Goal: Find specific page/section: Find specific page/section

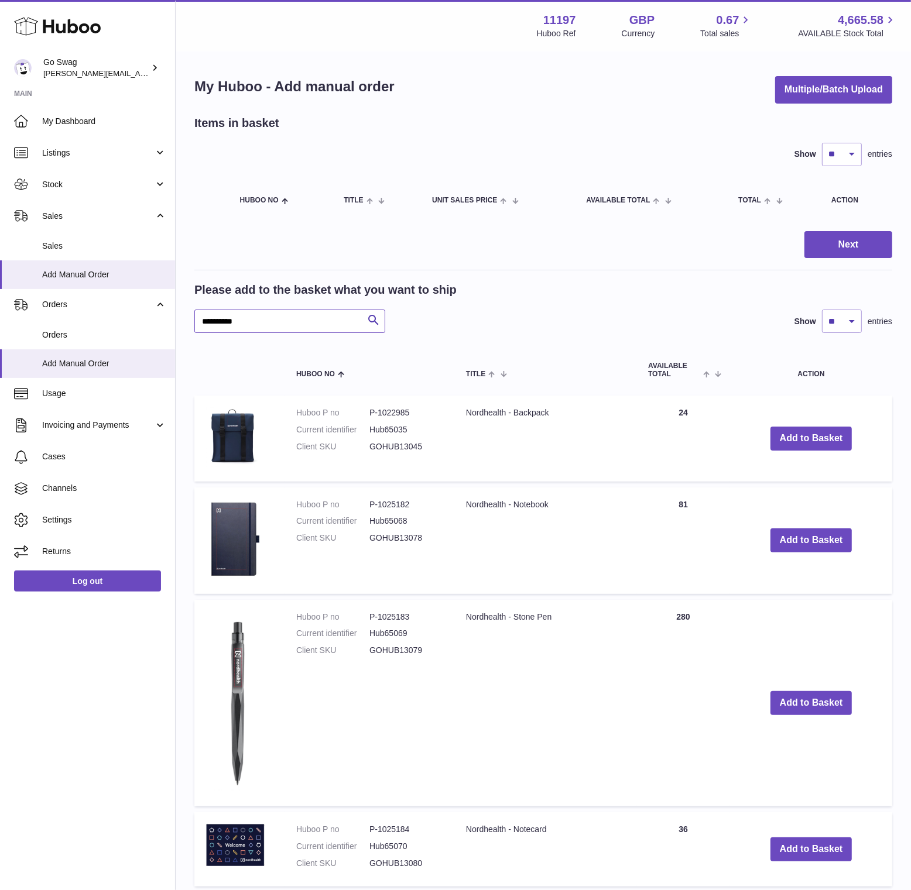
click at [245, 319] on input "**********" at bounding box center [289, 321] width 191 height 23
click at [86, 24] on use at bounding box center [57, 27] width 87 height 18
click at [92, 187] on span "Stock" at bounding box center [98, 184] width 112 height 11
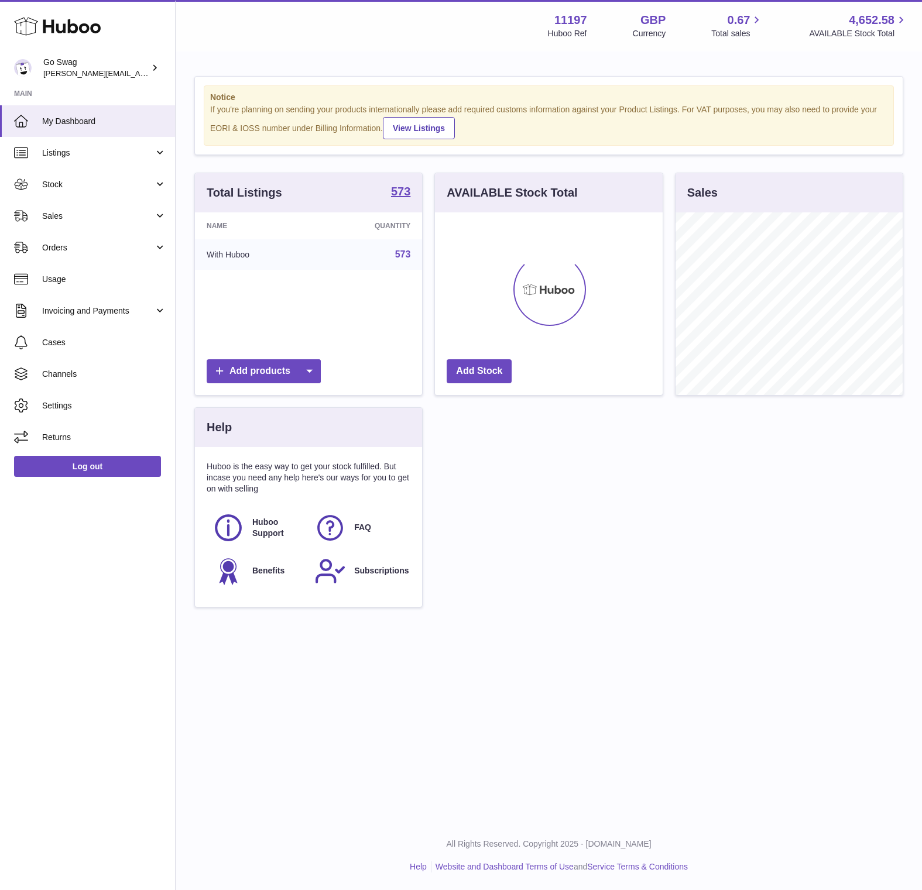
scroll to position [182, 227]
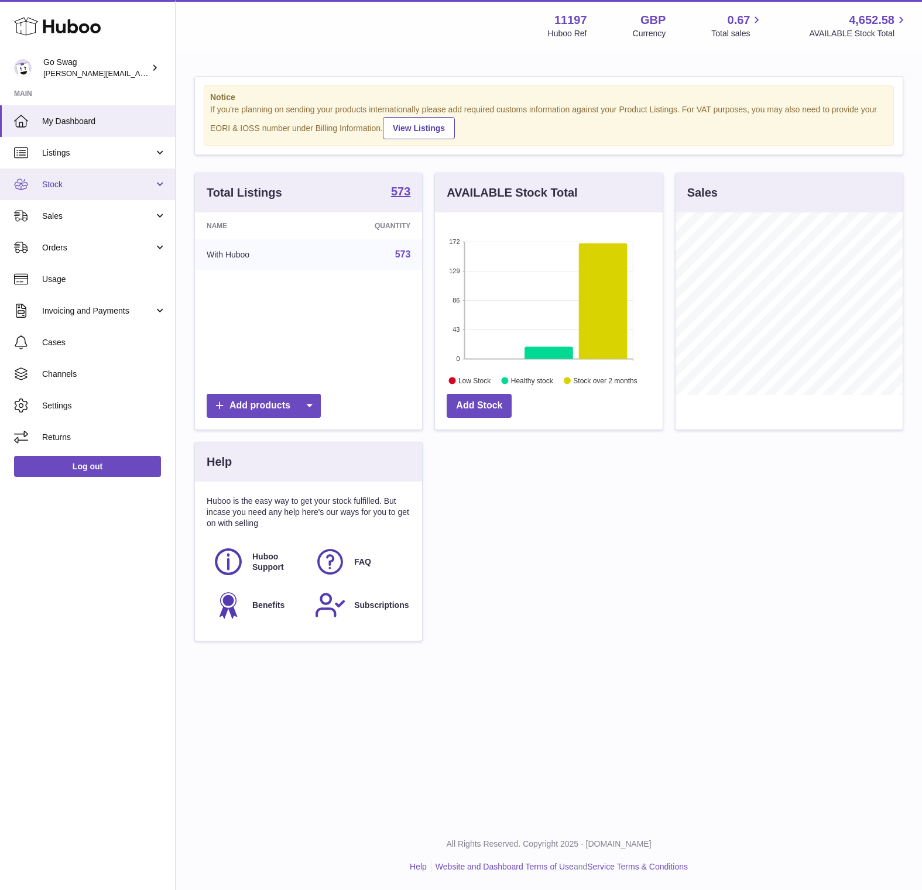
click at [78, 176] on link "Stock" at bounding box center [87, 185] width 175 height 32
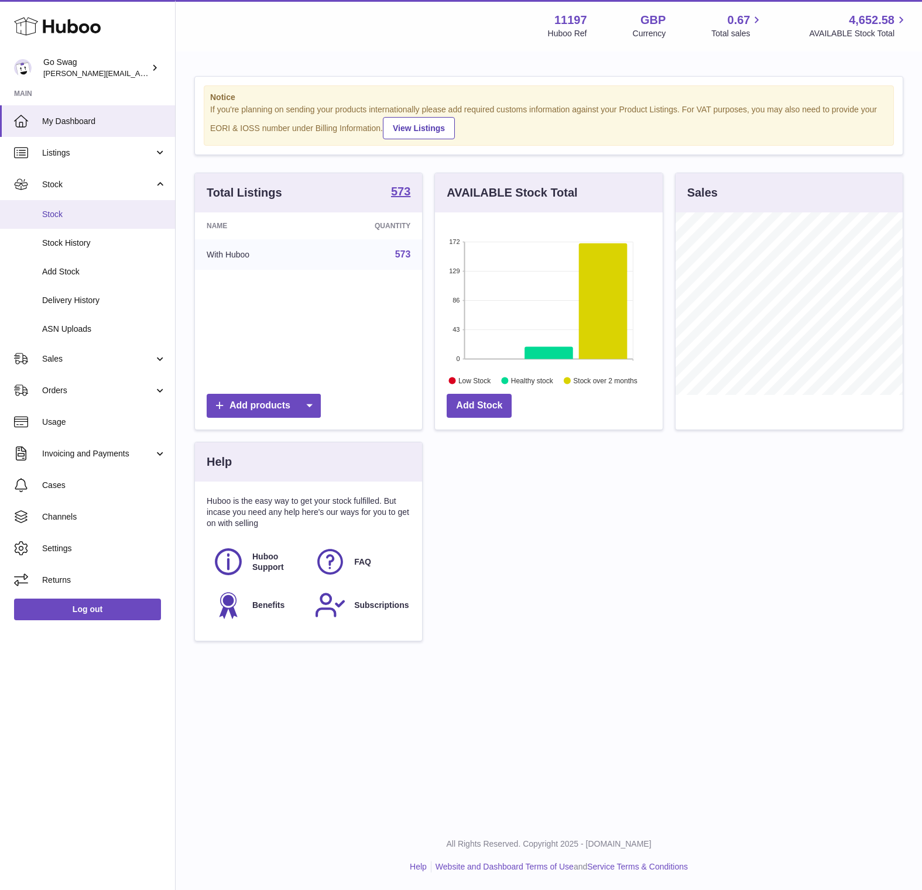
click at [73, 207] on link "Stock" at bounding box center [87, 214] width 175 height 29
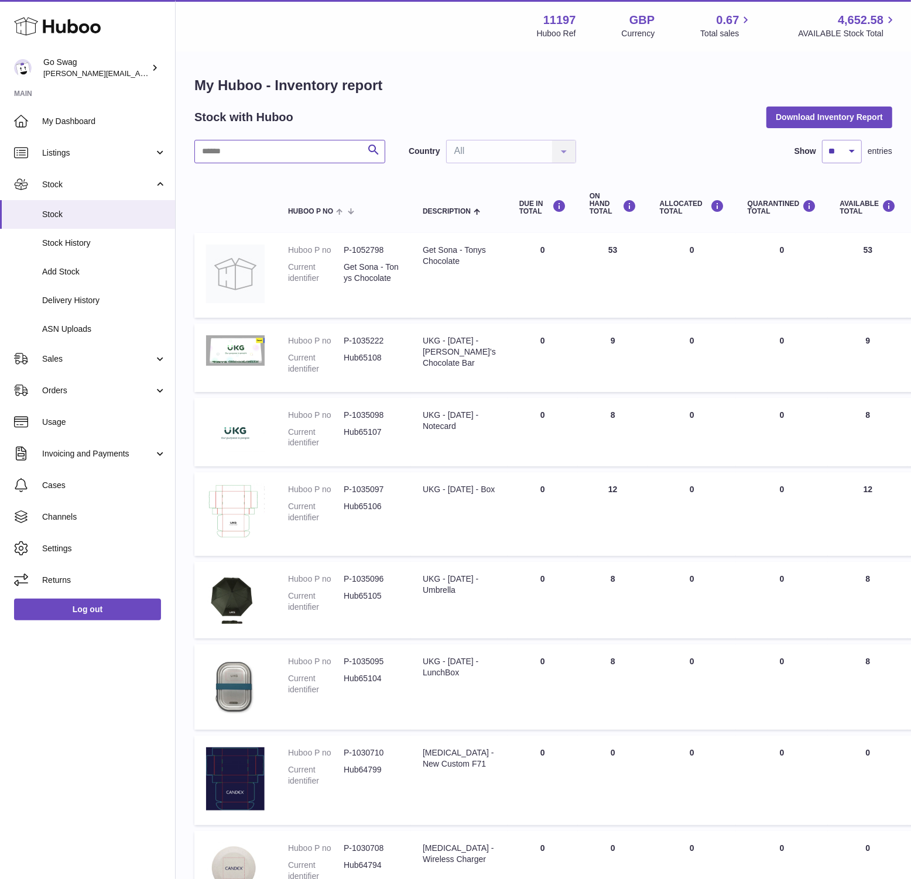
click at [290, 158] on input "text" at bounding box center [289, 151] width 191 height 23
type input "******"
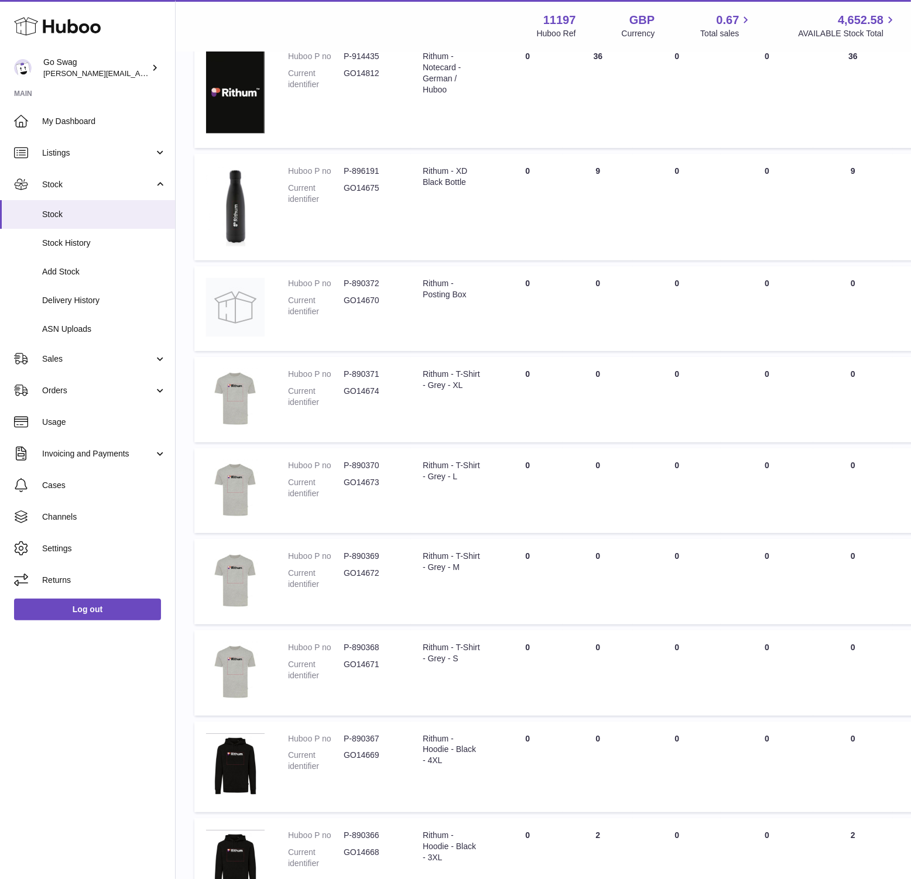
scroll to position [428, 0]
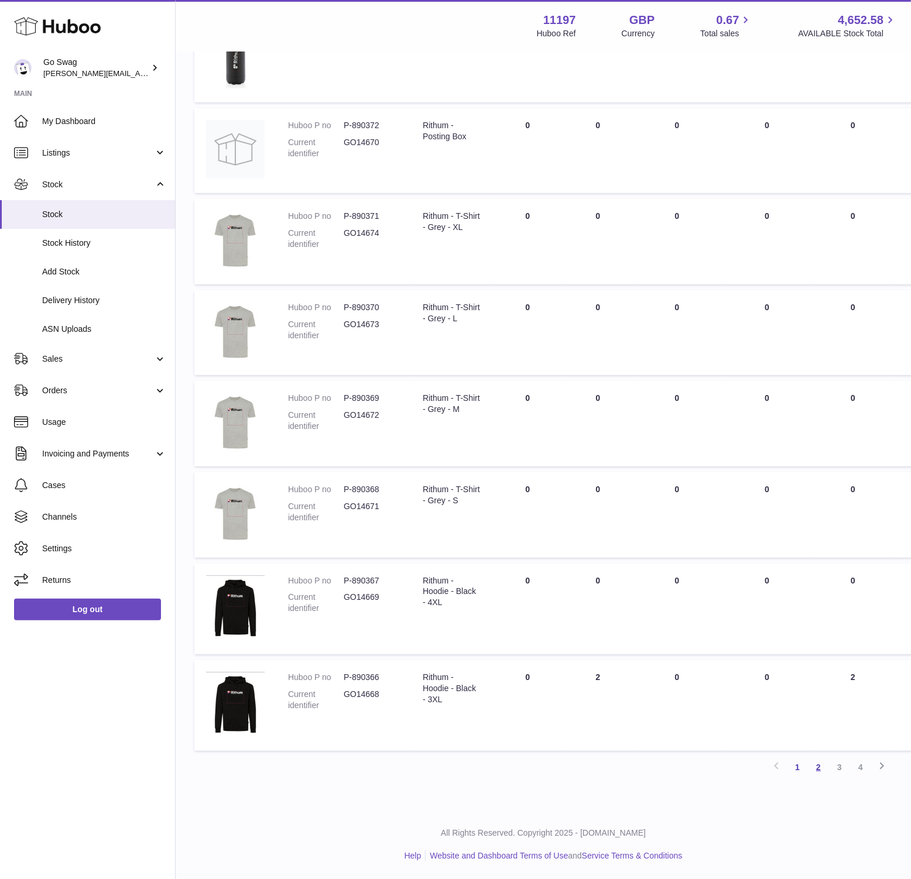
click at [819, 776] on link "2" at bounding box center [818, 767] width 21 height 21
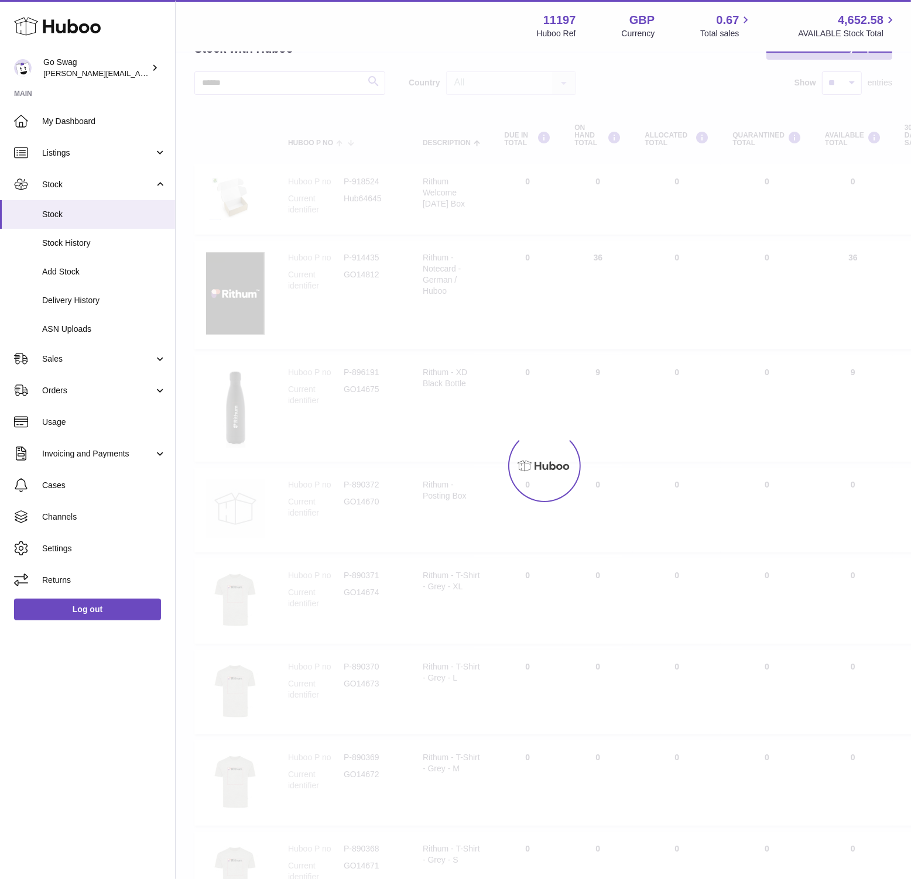
scroll to position [53, 0]
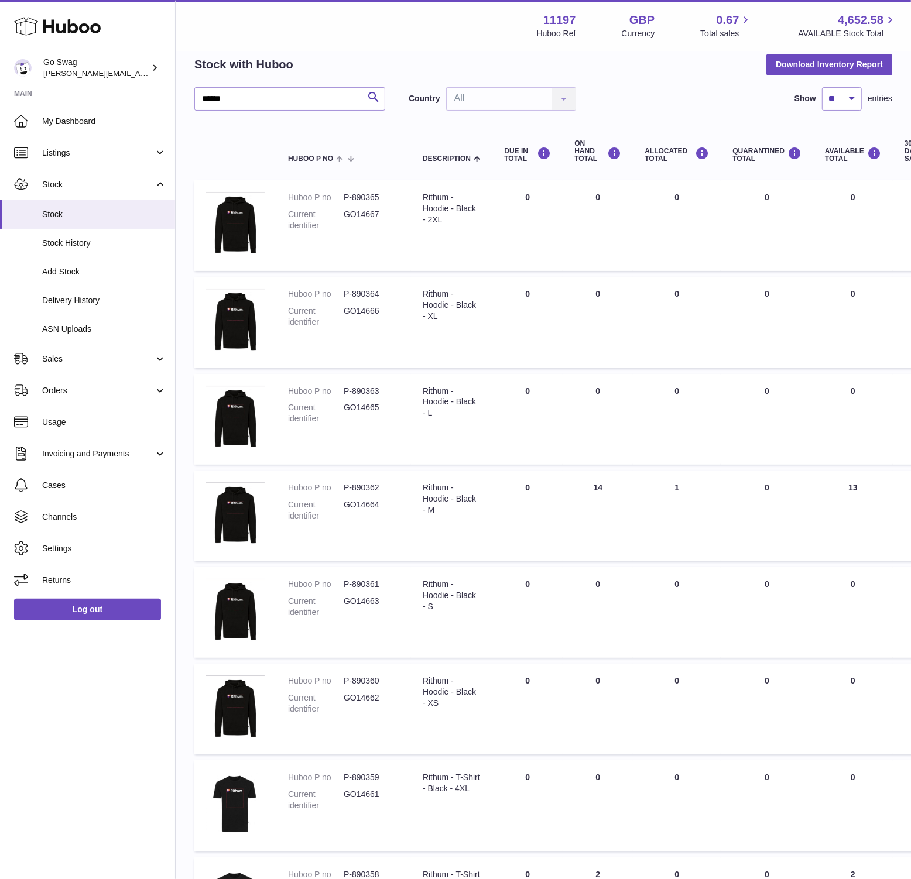
click at [357, 387] on dd "P-890363" at bounding box center [372, 391] width 56 height 11
click at [344, 390] on dd "P-890363" at bounding box center [372, 391] width 56 height 11
copy dl "P-890363"
